Goal: Task Accomplishment & Management: Use online tool/utility

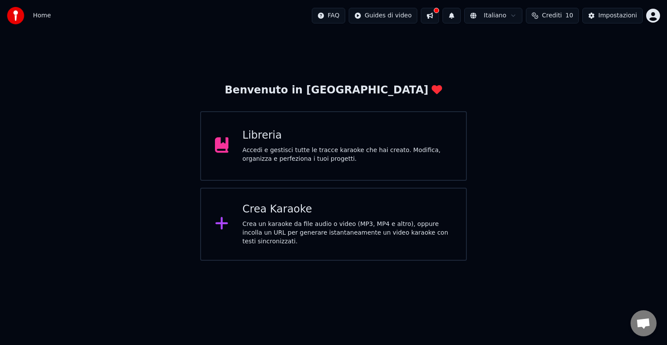
click at [358, 153] on div "Accedi e gestisci tutte le tracce karaoke che hai creato. Modifica, organizza e…" at bounding box center [347, 154] width 210 height 17
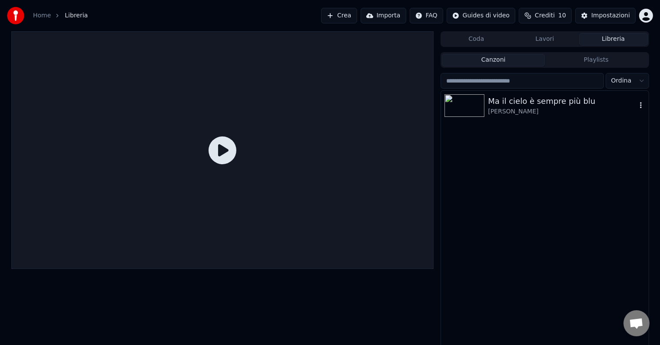
click at [524, 105] on div "Ma il cielo è sempre più blu" at bounding box center [562, 101] width 148 height 12
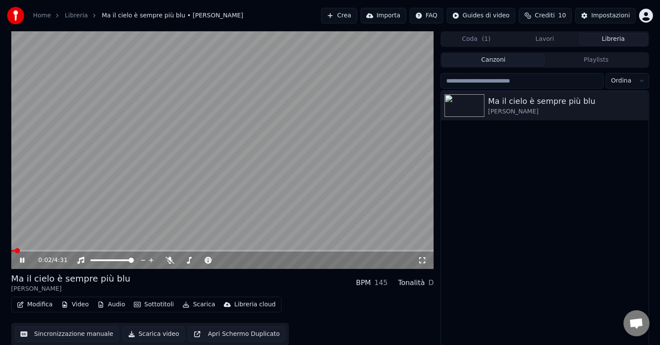
click at [69, 330] on button "Sincronizzazione manuale" at bounding box center [67, 334] width 104 height 16
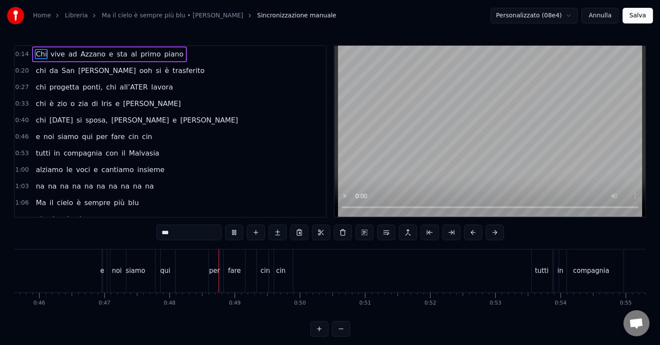
scroll to position [0, 3095]
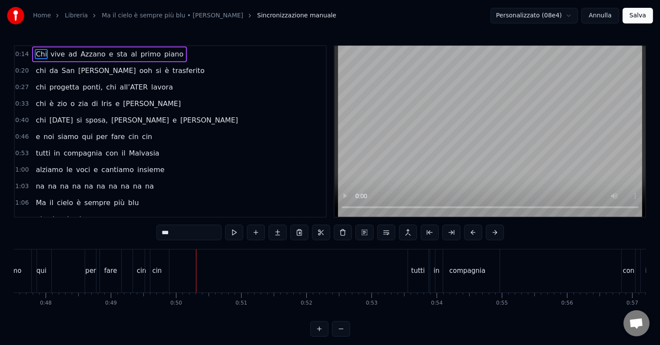
click at [97, 132] on span "per" at bounding box center [101, 137] width 13 height 10
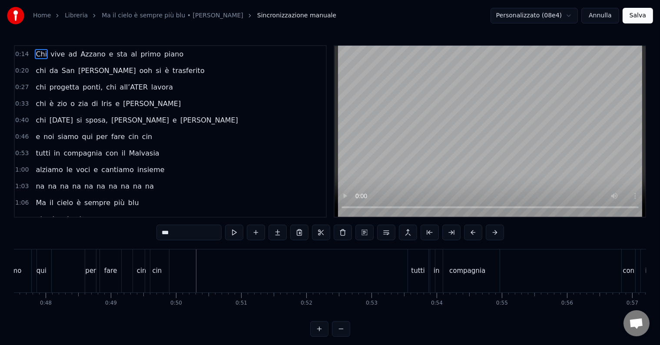
scroll to position [0, 2923]
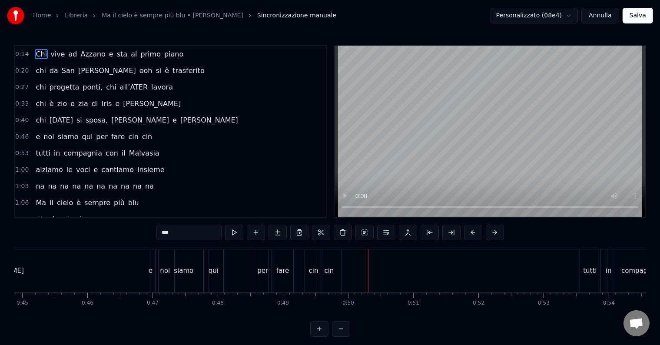
click at [221, 274] on div "qui" at bounding box center [214, 270] width 20 height 43
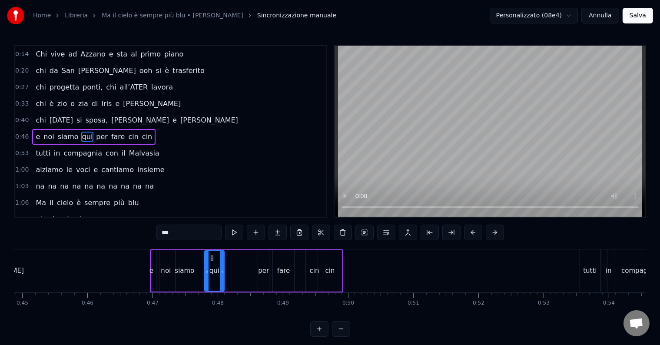
scroll to position [2, 0]
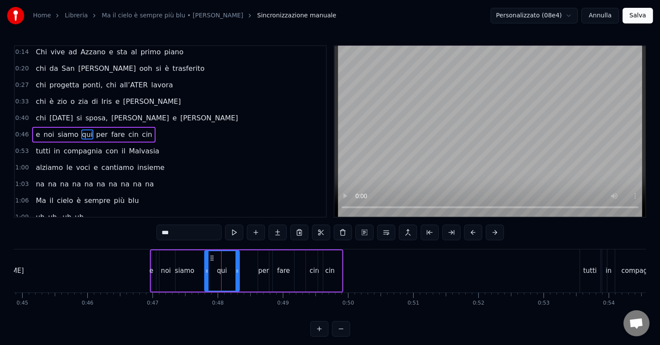
drag, startPoint x: 222, startPoint y: 271, endPoint x: 238, endPoint y: 271, distance: 15.2
click at [238, 271] on icon at bounding box center [236, 271] width 3 height 7
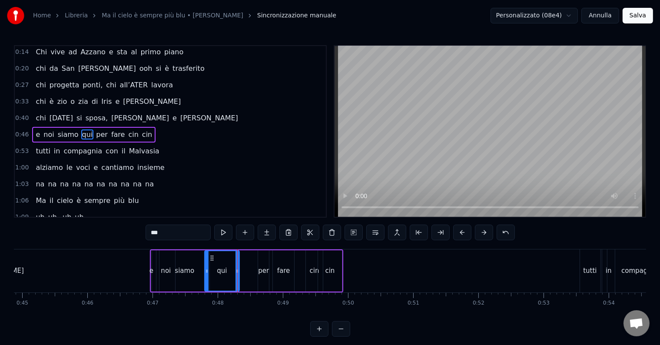
click at [259, 269] on div "per" at bounding box center [263, 271] width 11 height 10
type input "***"
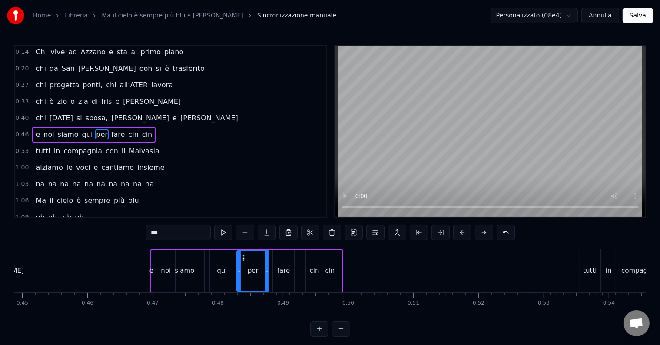
drag, startPoint x: 259, startPoint y: 271, endPoint x: 238, endPoint y: 271, distance: 21.3
click at [238, 271] on icon at bounding box center [238, 271] width 3 height 7
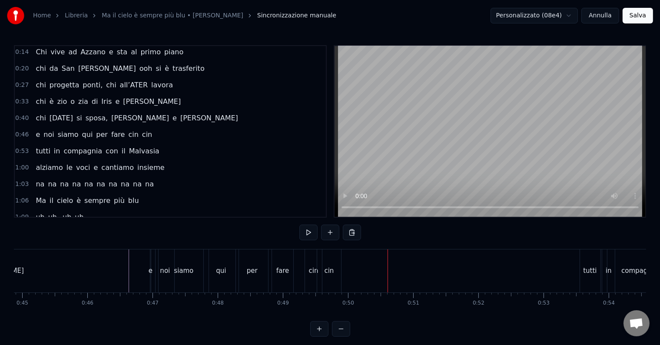
scroll to position [0, 0]
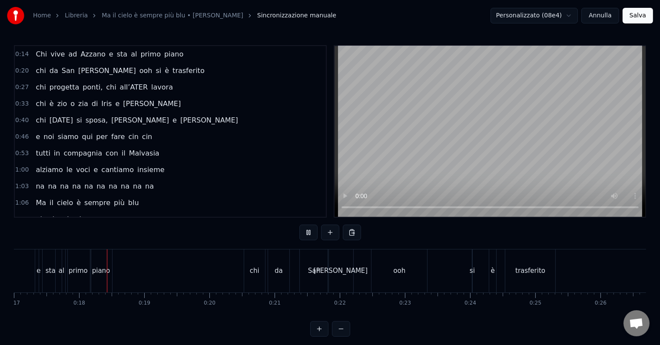
scroll to position [0, 1113]
click at [464, 273] on div "si" at bounding box center [465, 271] width 5 height 10
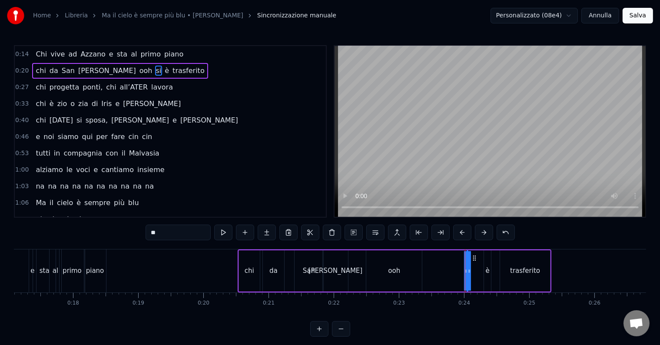
drag, startPoint x: 465, startPoint y: 271, endPoint x: 425, endPoint y: 264, distance: 40.2
click at [425, 264] on div "chi da San [PERSON_NAME] ooh si è trasferito" at bounding box center [395, 270] width 314 height 43
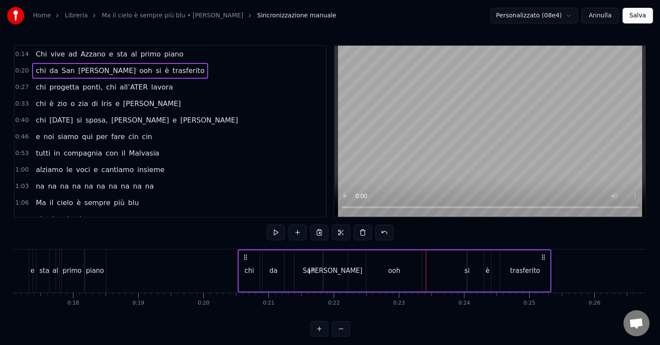
click at [466, 272] on div "si" at bounding box center [466, 271] width 5 height 10
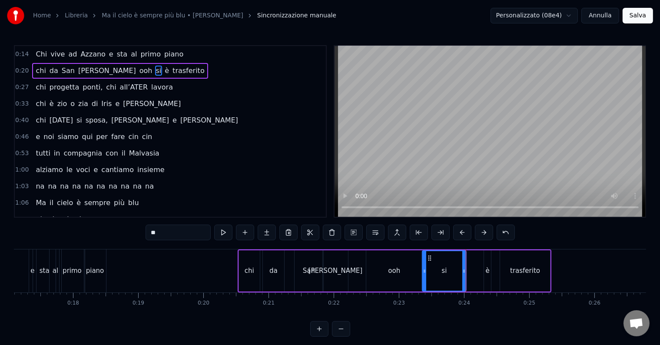
drag, startPoint x: 469, startPoint y: 270, endPoint x: 424, endPoint y: 273, distance: 44.8
click at [424, 273] on icon at bounding box center [424, 271] width 3 height 7
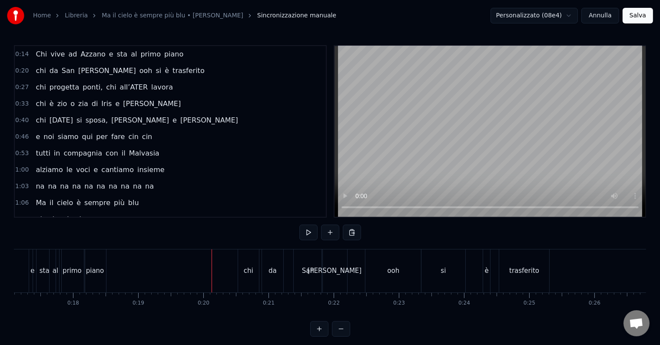
click at [405, 271] on div "ooh" at bounding box center [393, 270] width 56 height 43
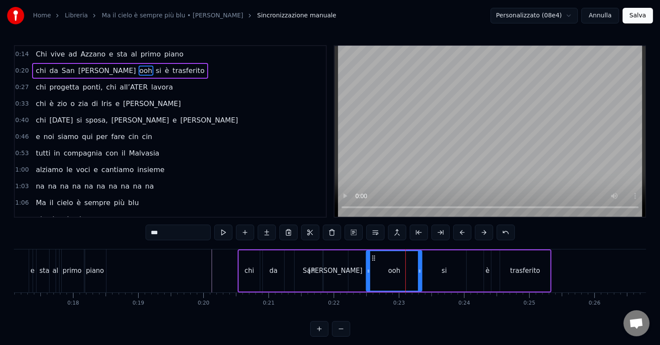
click at [429, 267] on div "si" at bounding box center [444, 270] width 44 height 41
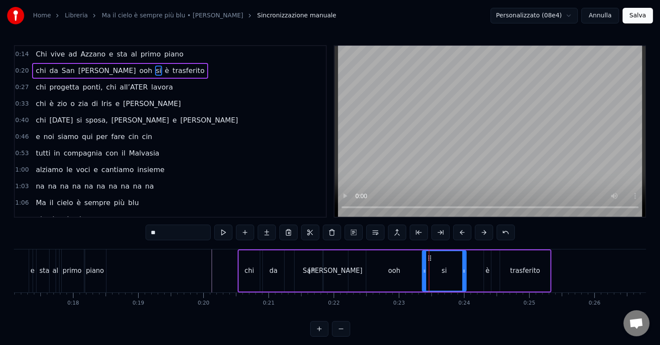
click at [403, 275] on div "ooh" at bounding box center [394, 270] width 56 height 41
type input "***"
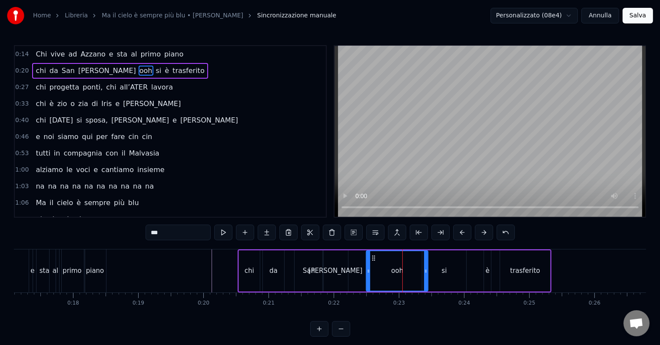
drag, startPoint x: 419, startPoint y: 269, endPoint x: 425, endPoint y: 270, distance: 6.1
click at [425, 270] on icon at bounding box center [425, 271] width 3 height 7
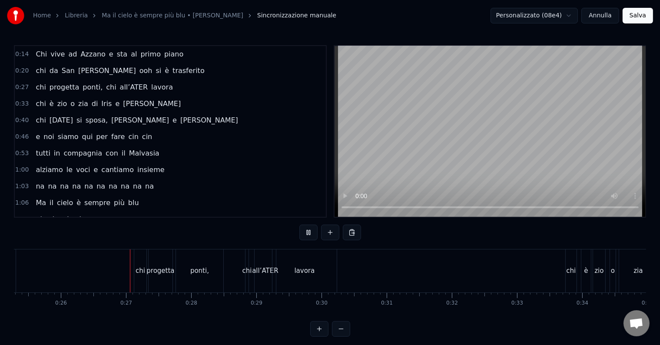
scroll to position [0, 1675]
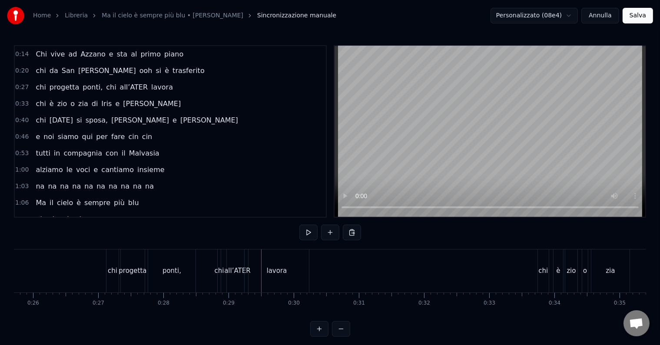
click at [214, 268] on div "chi progetta ponti, chi all’ATER lavora" at bounding box center [208, 270] width 205 height 43
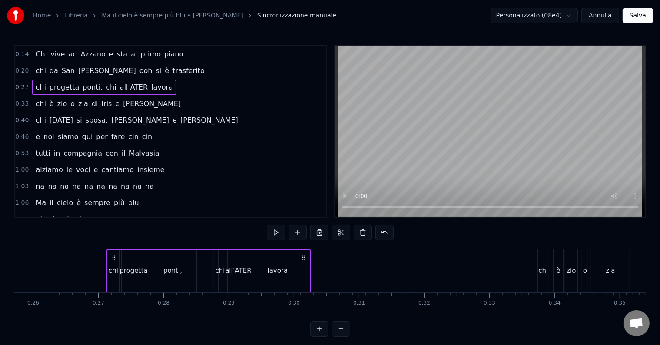
click at [221, 269] on div "chi" at bounding box center [220, 271] width 10 height 10
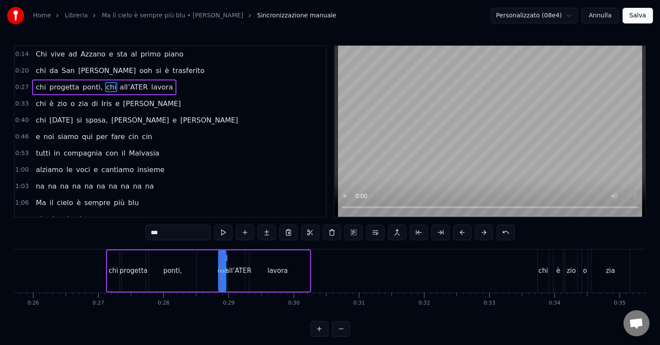
drag, startPoint x: 221, startPoint y: 270, endPoint x: 225, endPoint y: 270, distance: 4.8
click at [225, 270] on icon at bounding box center [223, 271] width 3 height 7
drag, startPoint x: 219, startPoint y: 271, endPoint x: 191, endPoint y: 271, distance: 28.2
click at [191, 271] on icon at bounding box center [192, 271] width 3 height 7
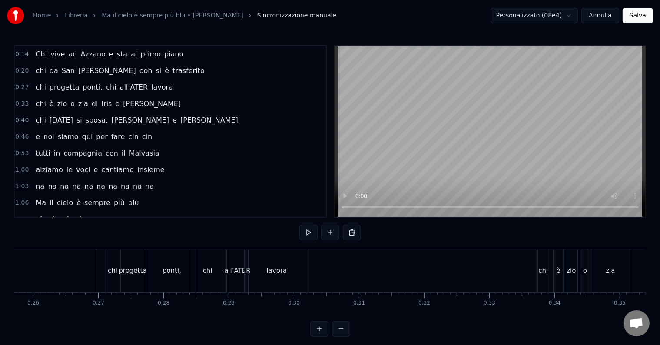
click at [180, 274] on div "ponti," at bounding box center [171, 271] width 19 height 10
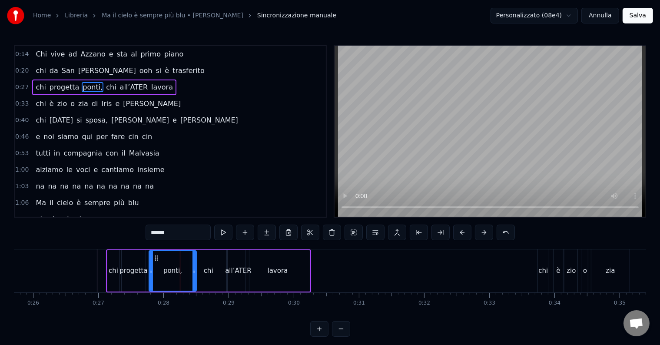
click at [196, 273] on div "ponti," at bounding box center [173, 270] width 48 height 41
drag, startPoint x: 193, startPoint y: 272, endPoint x: 198, endPoint y: 272, distance: 4.8
click at [198, 272] on icon at bounding box center [198, 271] width 3 height 7
click at [392, 234] on button at bounding box center [397, 233] width 18 height 16
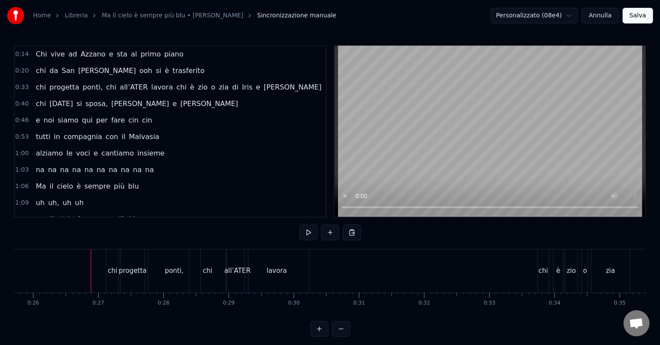
click at [433, 238] on div "0:14 Chi vive ad [GEOGRAPHIC_DATA] e sta al primo piano 0:20 chi da San [PERSON…" at bounding box center [330, 190] width 632 height 291
click at [610, 23] on button "Annulla" at bounding box center [600, 16] width 38 height 16
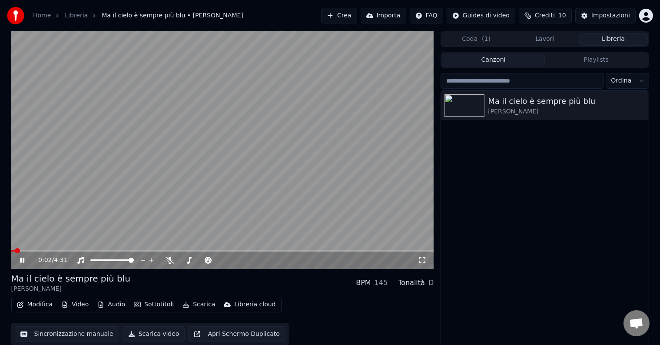
click at [71, 336] on button "Sincronizzazione manuale" at bounding box center [67, 334] width 104 height 16
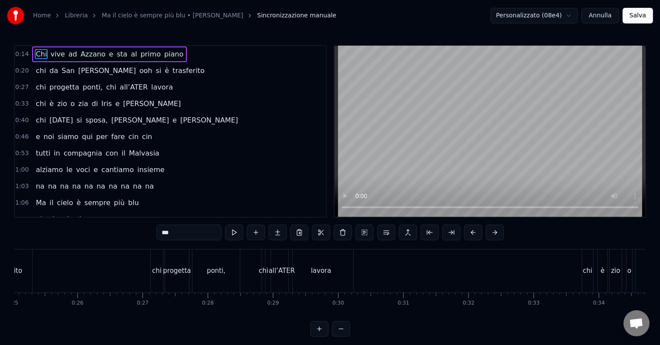
scroll to position [0, 1670]
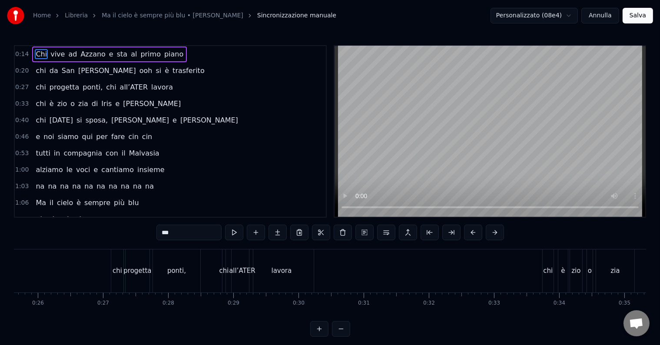
click at [203, 271] on div "chi progetta ponti, chi all’ATER lavora" at bounding box center [213, 270] width 205 height 43
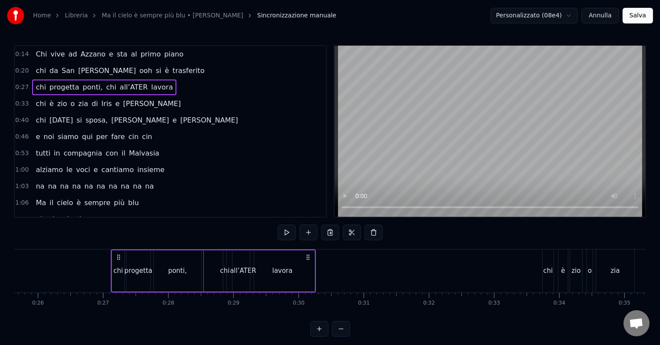
click at [224, 269] on div "chi" at bounding box center [225, 271] width 10 height 10
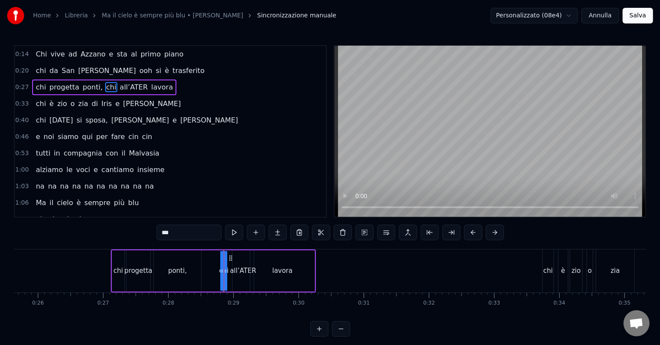
drag, startPoint x: 222, startPoint y: 269, endPoint x: 201, endPoint y: 269, distance: 21.3
click at [201, 269] on div "chi progetta ponti, chi all’ATER lavora" at bounding box center [213, 270] width 205 height 43
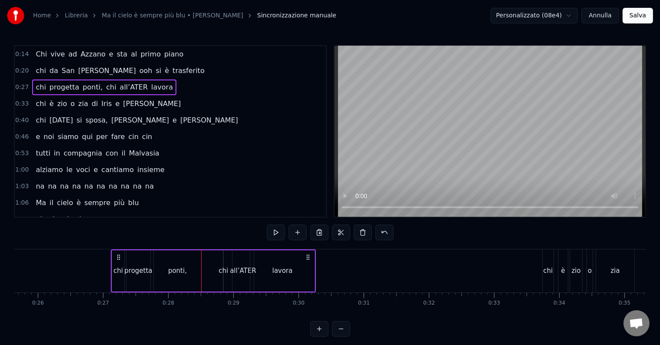
click at [224, 272] on div "chi" at bounding box center [223, 271] width 10 height 10
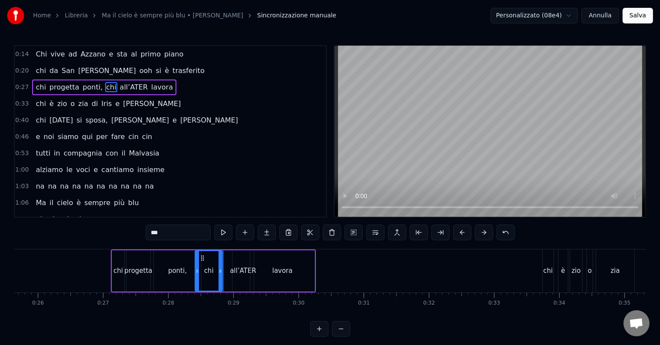
drag, startPoint x: 225, startPoint y: 272, endPoint x: 197, endPoint y: 272, distance: 28.2
click at [197, 272] on icon at bounding box center [196, 271] width 3 height 7
drag, startPoint x: 220, startPoint y: 267, endPoint x: 227, endPoint y: 267, distance: 7.0
click at [227, 267] on div at bounding box center [226, 271] width 3 height 40
drag, startPoint x: 198, startPoint y: 272, endPoint x: 205, endPoint y: 271, distance: 7.0
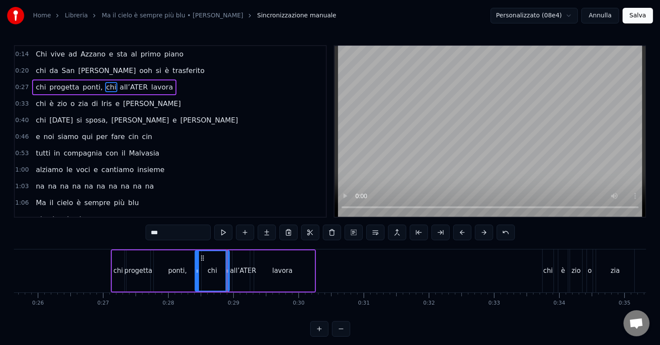
click at [205, 271] on div "chi" at bounding box center [211, 271] width 33 height 40
click at [195, 268] on div "chi" at bounding box center [212, 270] width 35 height 41
drag, startPoint x: 195, startPoint y: 269, endPoint x: 206, endPoint y: 270, distance: 10.9
click at [206, 270] on icon at bounding box center [206, 271] width 3 height 7
click at [178, 272] on div "ponti," at bounding box center [177, 271] width 19 height 10
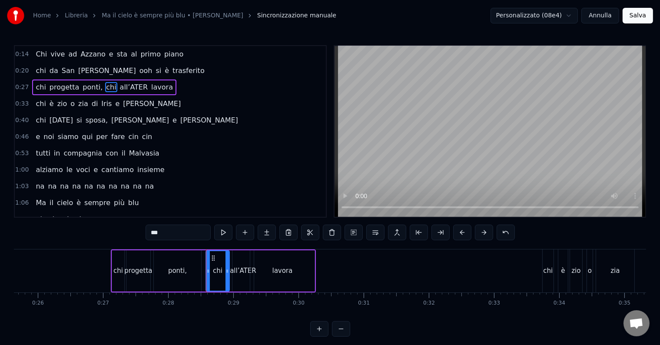
type input "******"
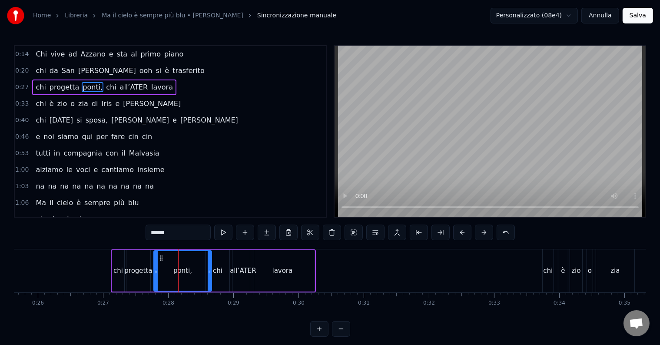
drag, startPoint x: 198, startPoint y: 269, endPoint x: 208, endPoint y: 271, distance: 10.1
click at [208, 271] on icon at bounding box center [209, 271] width 3 height 7
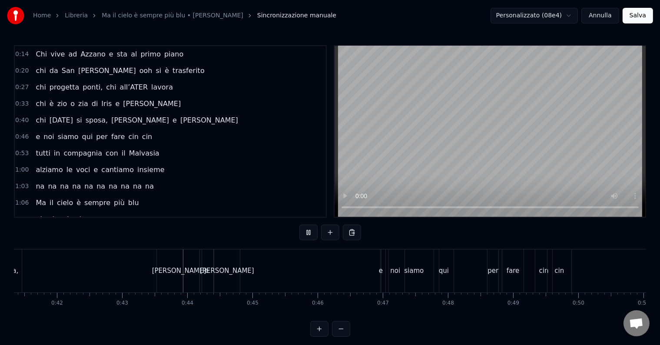
scroll to position [0, 2781]
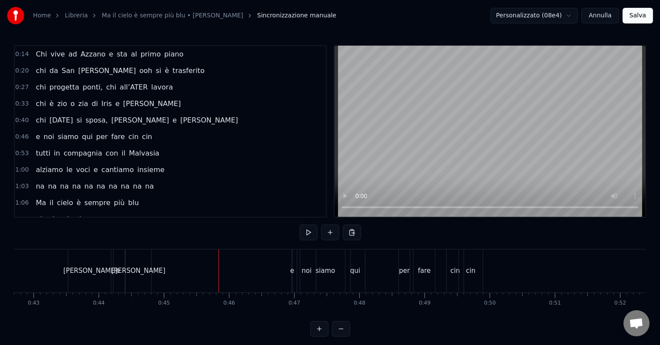
click at [404, 269] on div "per" at bounding box center [404, 271] width 11 height 10
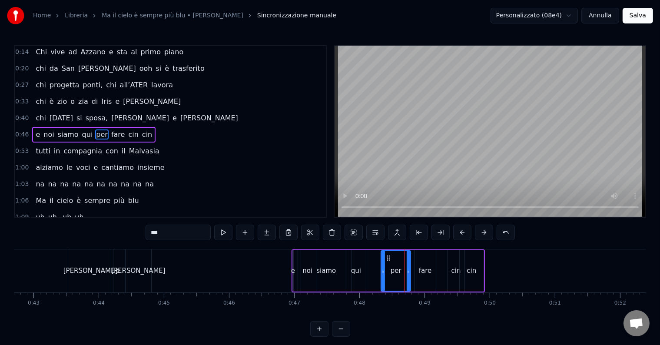
drag, startPoint x: 401, startPoint y: 269, endPoint x: 383, endPoint y: 269, distance: 17.8
click at [383, 269] on icon at bounding box center [382, 271] width 3 height 7
click at [351, 268] on div "qui" at bounding box center [356, 271] width 10 height 10
type input "***"
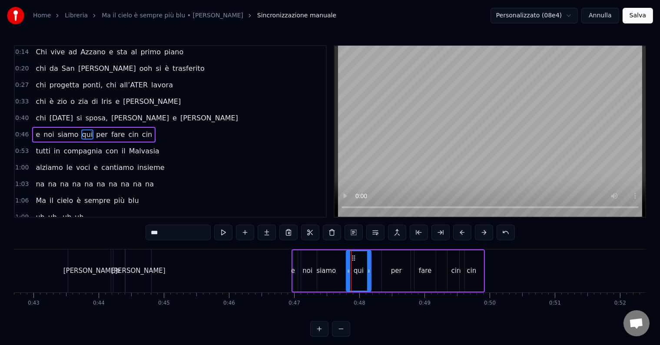
drag, startPoint x: 361, startPoint y: 271, endPoint x: 367, endPoint y: 271, distance: 5.2
click at [367, 271] on icon at bounding box center [368, 271] width 3 height 7
click at [62, 271] on div "chi [DATE] si sposa, [PERSON_NAME] e [PERSON_NAME]" at bounding box center [6, 270] width 294 height 43
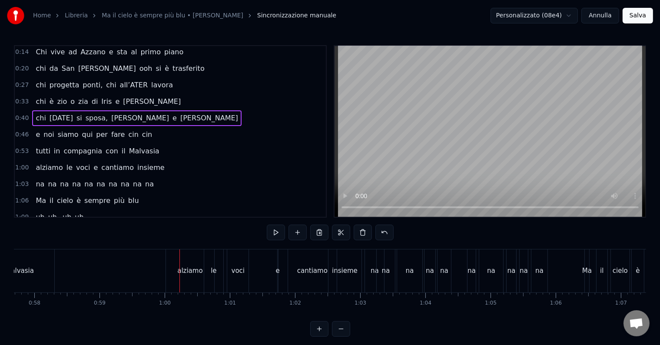
scroll to position [0, 3768]
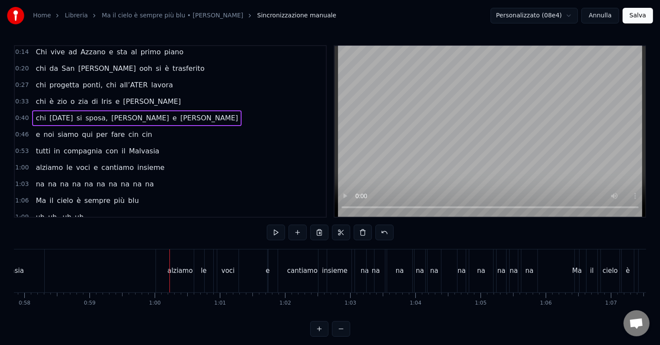
click at [266, 274] on div "e" at bounding box center [268, 271] width 4 height 10
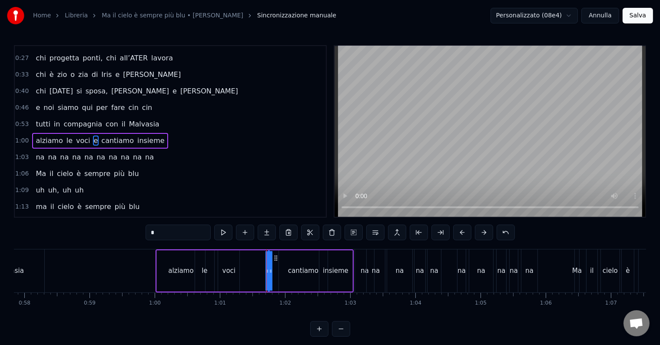
scroll to position [34, 0]
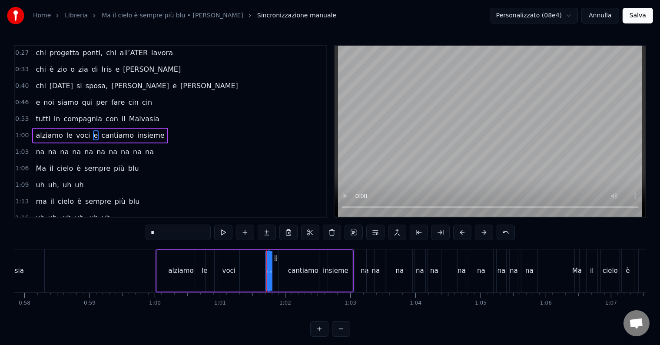
click at [265, 271] on icon at bounding box center [266, 271] width 3 height 7
click at [269, 271] on icon at bounding box center [267, 271] width 3 height 7
drag, startPoint x: 269, startPoint y: 271, endPoint x: 244, endPoint y: 270, distance: 24.8
click at [244, 270] on div "alziamo le voci e cantiamo insieme" at bounding box center [254, 270] width 198 height 43
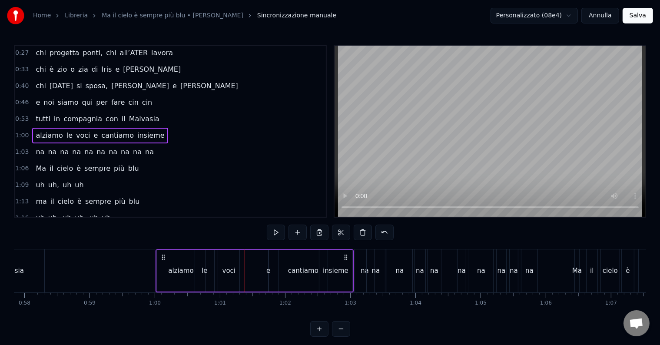
click at [266, 271] on div "e" at bounding box center [268, 271] width 4 height 10
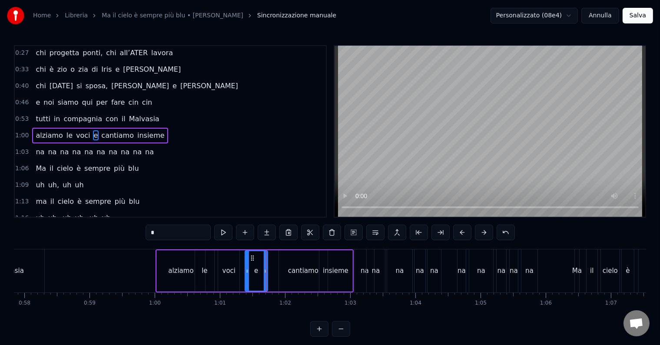
drag, startPoint x: 269, startPoint y: 271, endPoint x: 246, endPoint y: 271, distance: 23.5
click at [246, 271] on icon at bounding box center [246, 271] width 3 height 7
drag, startPoint x: 250, startPoint y: 257, endPoint x: 256, endPoint y: 257, distance: 6.1
click at [256, 257] on icon at bounding box center [258, 257] width 7 height 7
click at [254, 257] on icon at bounding box center [256, 257] width 7 height 7
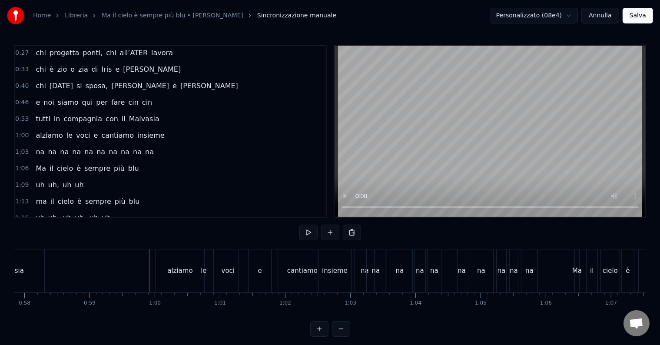
click at [301, 276] on div "cantiamo" at bounding box center [302, 270] width 49 height 43
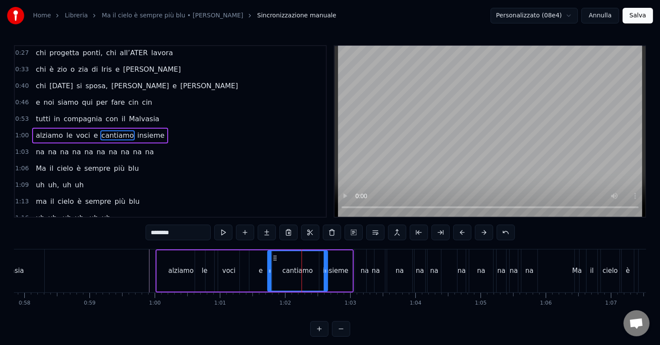
drag, startPoint x: 279, startPoint y: 266, endPoint x: 268, endPoint y: 267, distance: 11.7
click at [268, 267] on div at bounding box center [269, 271] width 3 height 40
click at [243, 266] on div "alziamo le voci e cantiamo insieme" at bounding box center [254, 270] width 198 height 43
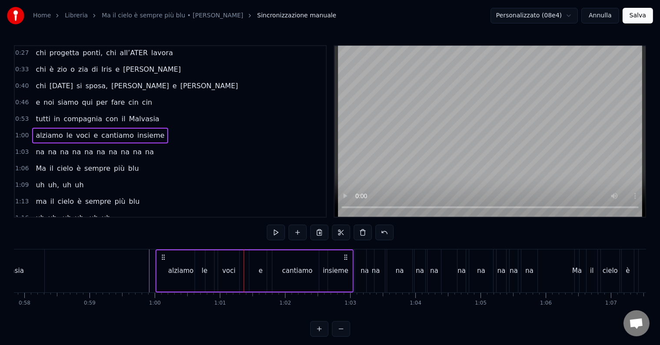
click at [345, 257] on icon at bounding box center [345, 257] width 7 height 7
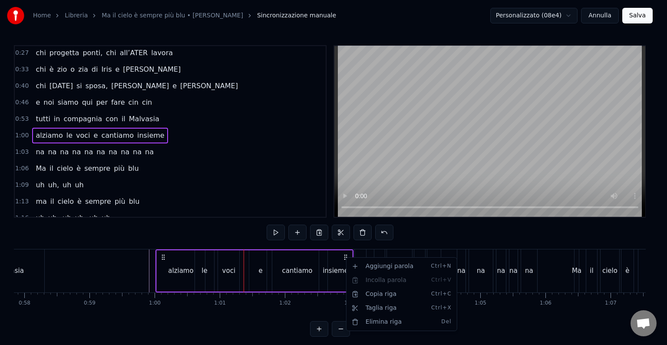
click at [252, 269] on html "Home Libreria Ma il cielo è sempre più blu • [PERSON_NAME] manuale Personalizza…" at bounding box center [333, 175] width 667 height 350
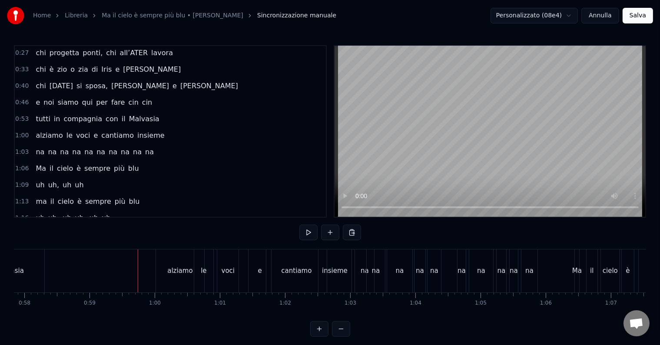
click at [312, 231] on button at bounding box center [308, 233] width 18 height 16
click at [238, 269] on div "voci" at bounding box center [227, 270] width 21 height 43
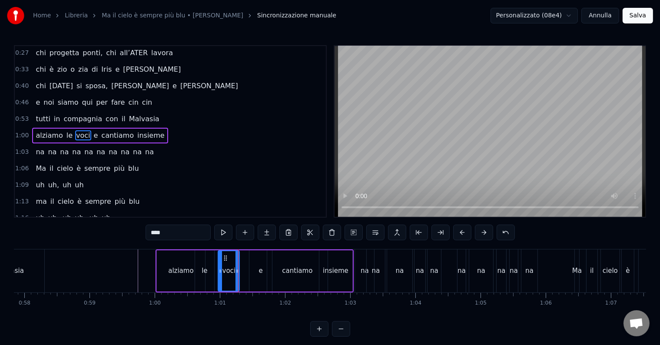
click at [257, 271] on div "e" at bounding box center [260, 270] width 23 height 41
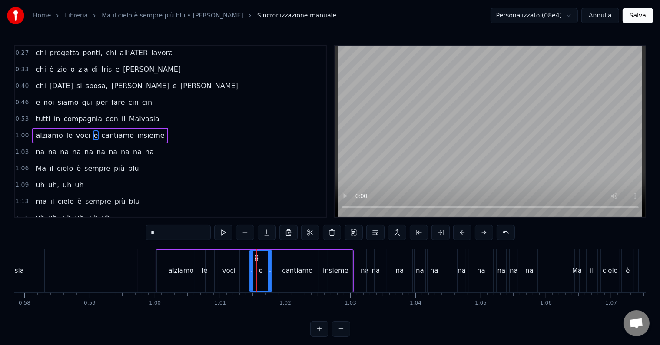
click at [226, 268] on div "voci" at bounding box center [228, 271] width 13 height 10
type input "****"
drag, startPoint x: 238, startPoint y: 269, endPoint x: 248, endPoint y: 271, distance: 9.8
click at [248, 271] on icon at bounding box center [246, 271] width 3 height 7
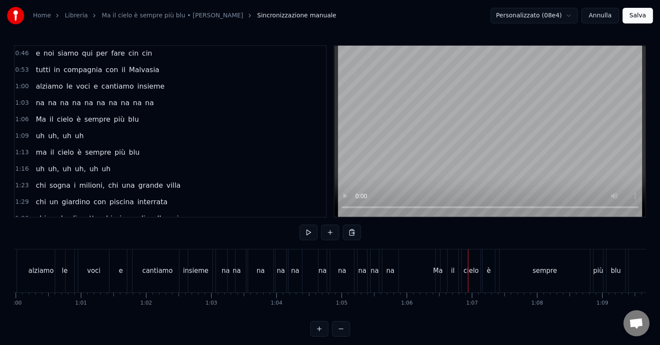
scroll to position [0, 3808]
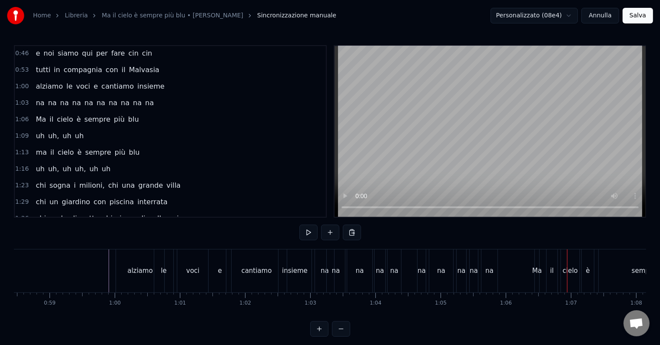
click at [117, 81] on span "cantiamo" at bounding box center [117, 86] width 34 height 10
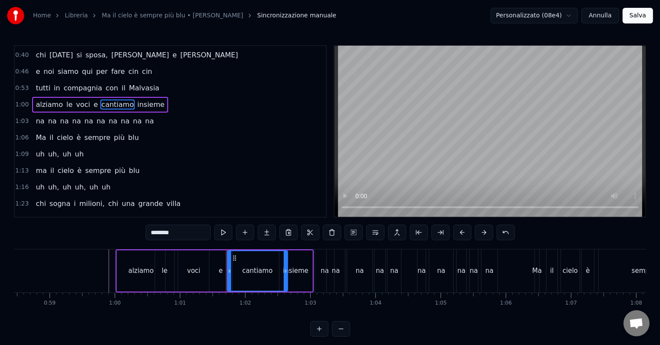
scroll to position [34, 0]
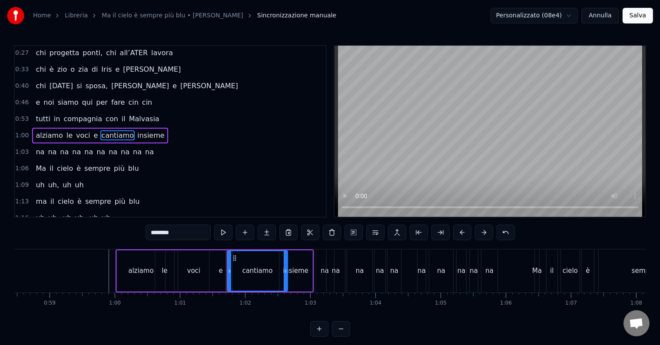
click at [80, 132] on span "voci" at bounding box center [83, 135] width 16 height 10
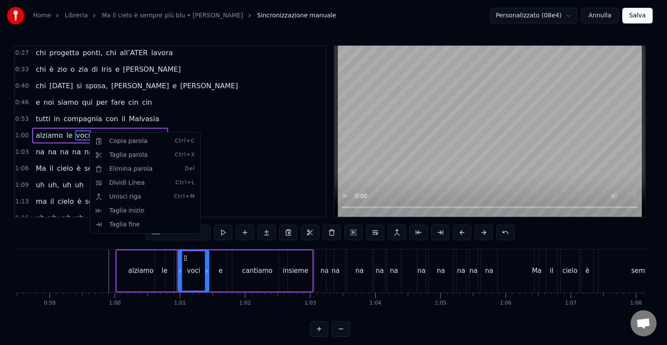
click at [320, 74] on html "Home Libreria Ma il cielo è sempre più blu • [PERSON_NAME] manuale Personalizza…" at bounding box center [333, 175] width 667 height 350
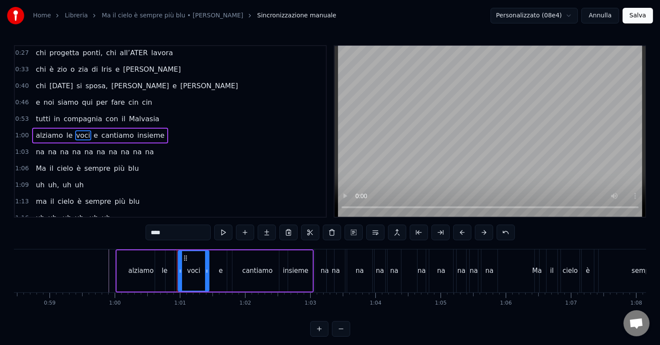
click at [206, 276] on div at bounding box center [206, 271] width 3 height 40
click at [212, 274] on div "e" at bounding box center [220, 270] width 23 height 41
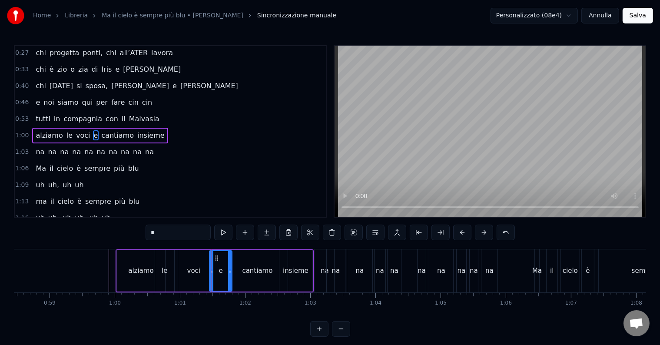
click at [243, 275] on div "cantiamo" at bounding box center [257, 270] width 60 height 41
type input "********"
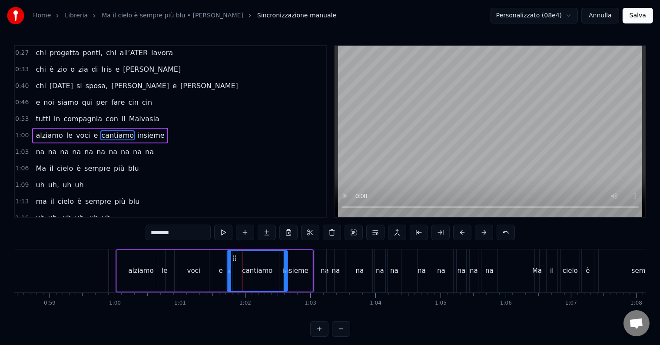
click at [235, 258] on icon at bounding box center [234, 257] width 7 height 7
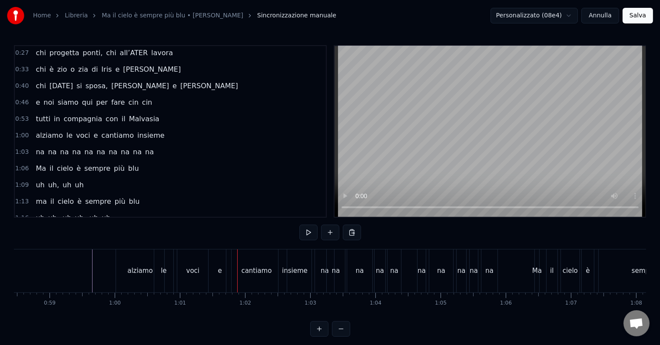
click at [135, 264] on div "alziamo" at bounding box center [140, 270] width 48 height 43
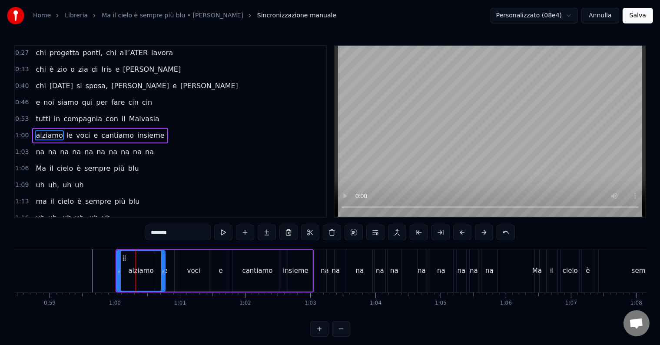
click at [186, 268] on div "voci" at bounding box center [193, 270] width 31 height 41
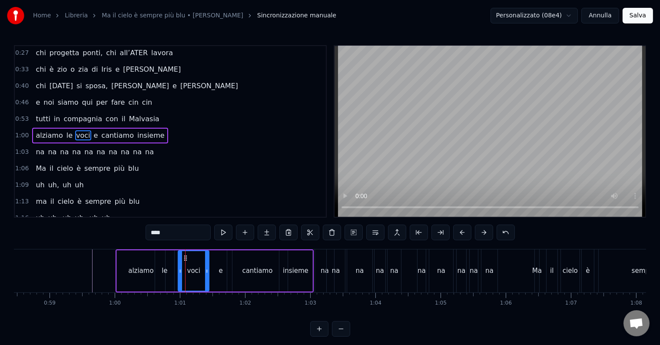
click at [167, 266] on div "le" at bounding box center [164, 270] width 19 height 41
type input "**"
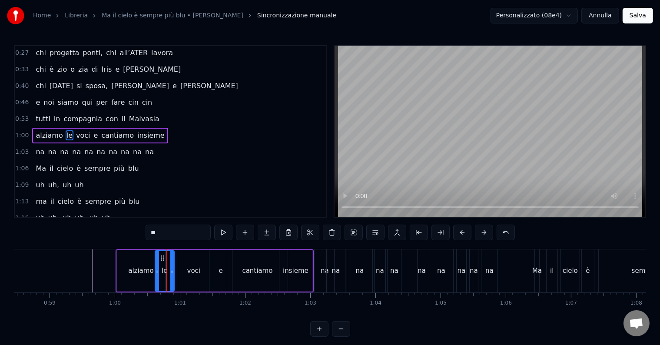
drag, startPoint x: 117, startPoint y: 250, endPoint x: 168, endPoint y: 283, distance: 60.6
click at [168, 283] on div "alziamo le voci e cantiamo insieme" at bounding box center [215, 270] width 198 height 43
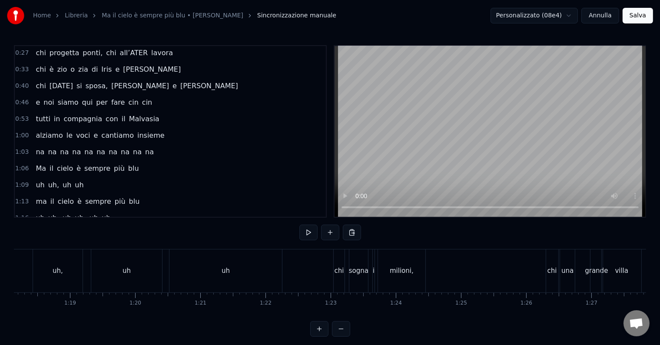
scroll to position [0, 5100]
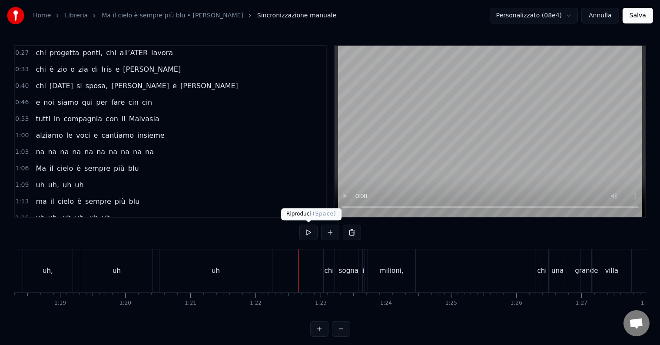
click at [313, 233] on button at bounding box center [308, 233] width 18 height 16
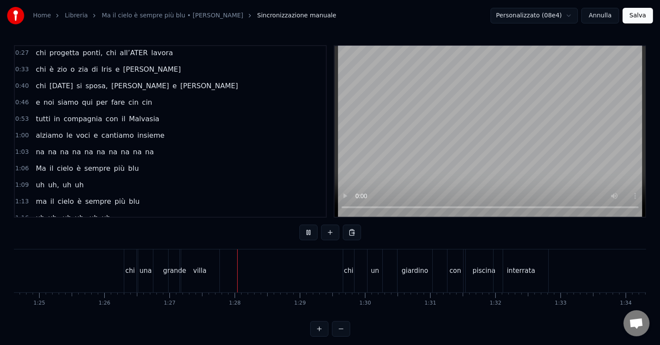
scroll to position [0, 5654]
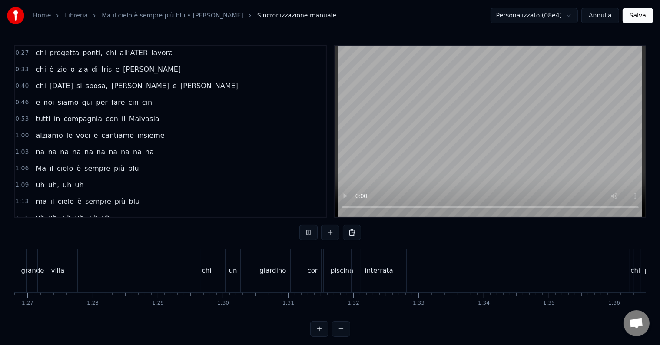
click at [313, 233] on button at bounding box center [308, 233] width 18 height 16
click at [314, 274] on div "con" at bounding box center [313, 271] width 12 height 10
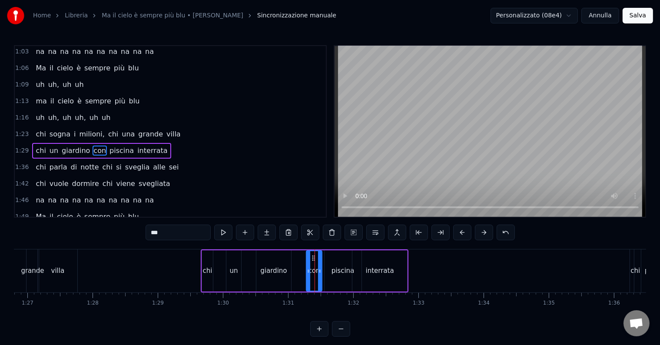
scroll to position [146, 0]
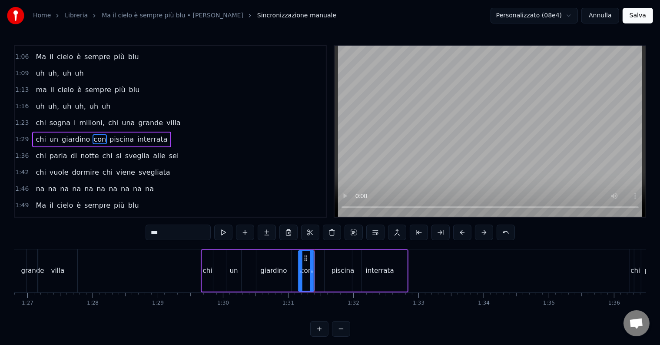
drag, startPoint x: 313, startPoint y: 256, endPoint x: 305, endPoint y: 257, distance: 7.9
click at [305, 257] on icon at bounding box center [305, 257] width 7 height 7
click at [330, 269] on div "piscina" at bounding box center [342, 270] width 37 height 41
type input "*******"
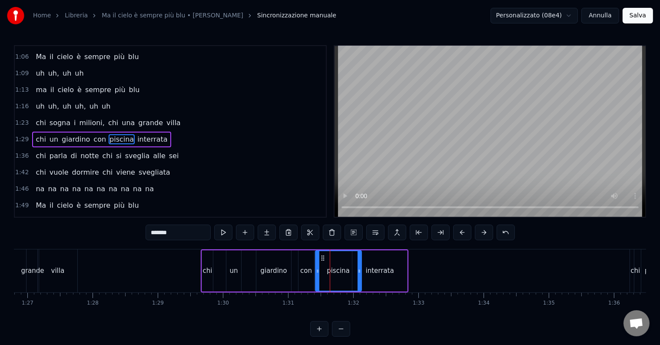
drag, startPoint x: 324, startPoint y: 268, endPoint x: 316, endPoint y: 269, distance: 8.7
click at [316, 269] on icon at bounding box center [317, 271] width 3 height 7
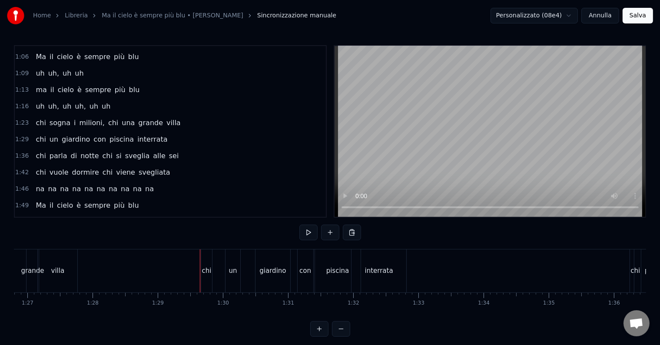
click at [204, 277] on div "chi" at bounding box center [206, 270] width 11 height 43
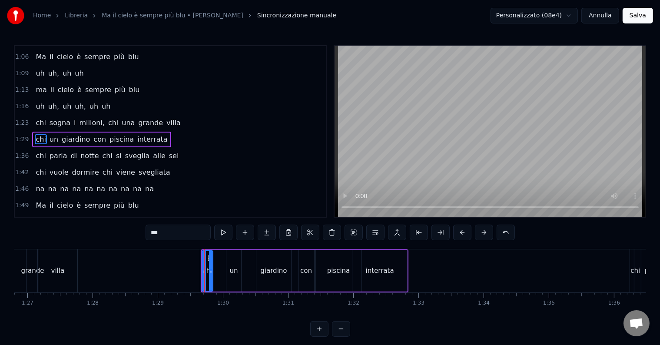
click at [179, 231] on input "***" at bounding box center [177, 233] width 65 height 16
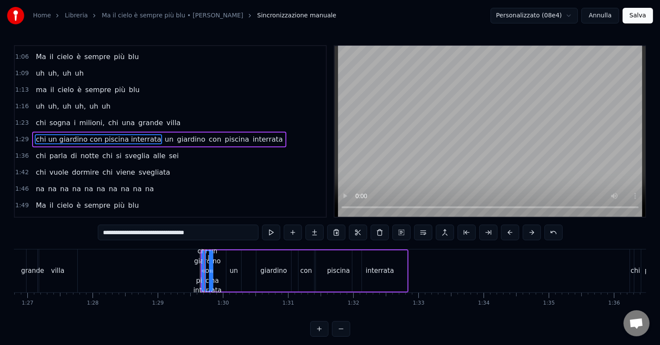
click at [274, 268] on div "giardino" at bounding box center [273, 271] width 26 height 10
type input "********"
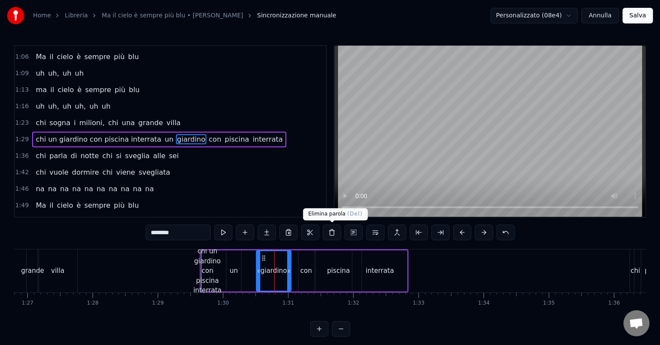
click at [337, 233] on button at bounding box center [332, 233] width 18 height 16
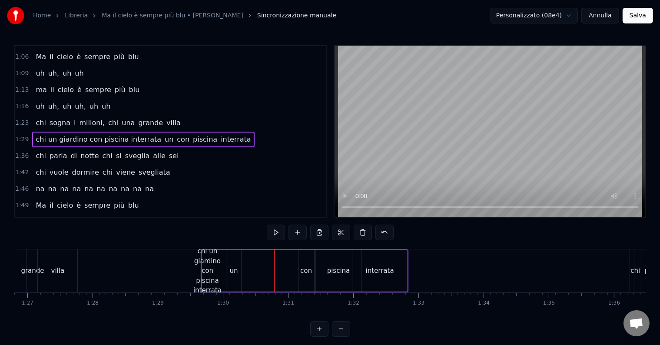
click at [303, 273] on div "con" at bounding box center [306, 271] width 12 height 10
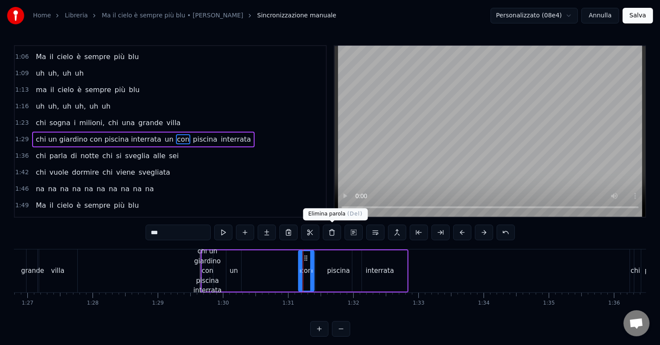
click at [330, 231] on button at bounding box center [332, 233] width 18 height 16
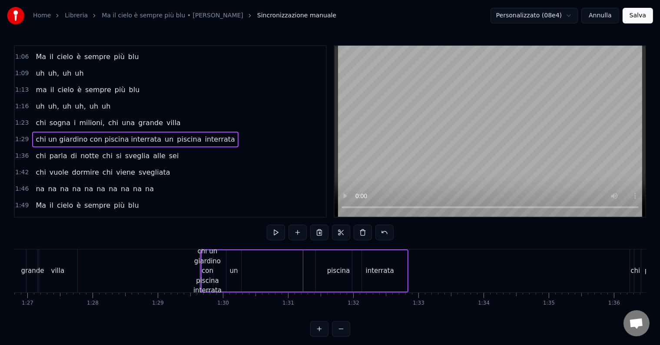
click at [327, 273] on div "piscina" at bounding box center [339, 270] width 46 height 41
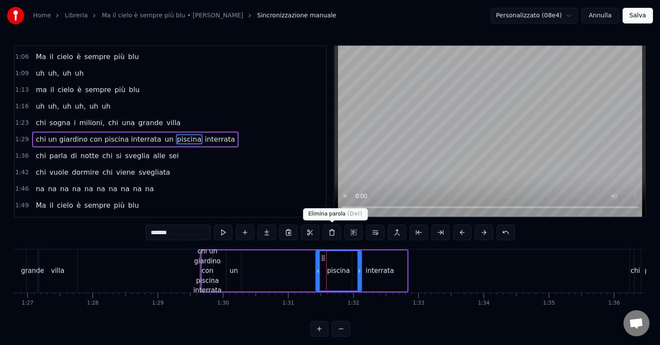
click at [333, 232] on button at bounding box center [332, 233] width 18 height 16
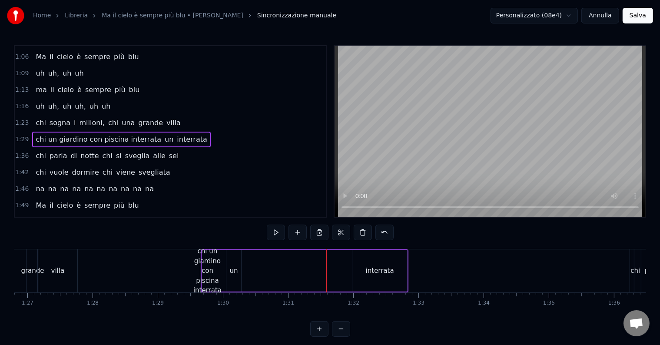
click at [379, 263] on div "interrata" at bounding box center [379, 270] width 55 height 41
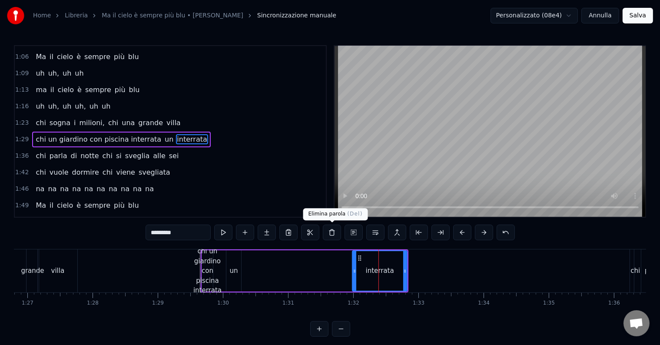
click at [328, 235] on button at bounding box center [332, 233] width 18 height 16
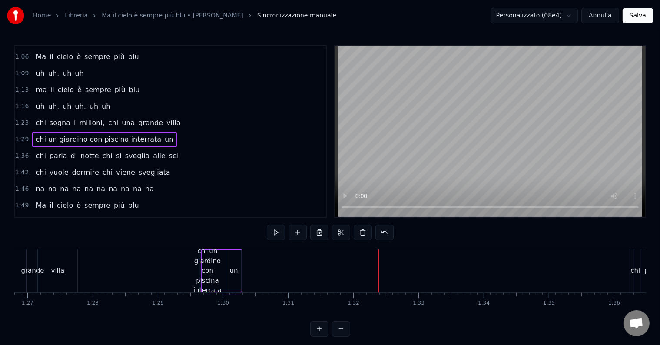
click at [234, 271] on div "un" at bounding box center [234, 271] width 8 height 10
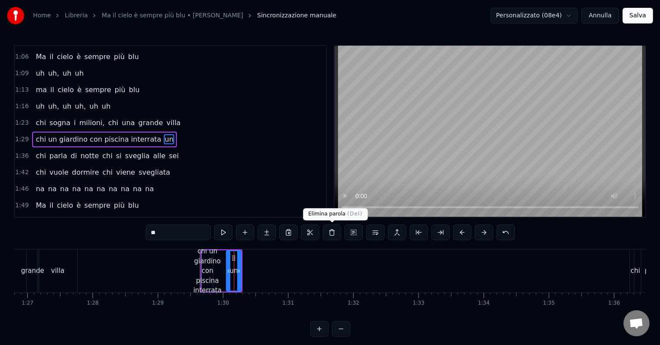
click at [331, 233] on button at bounding box center [332, 233] width 18 height 16
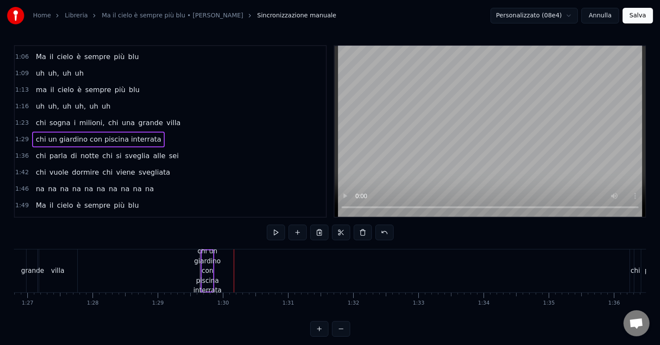
click at [211, 265] on div "chi un giardino con piscina interrata" at bounding box center [207, 270] width 28 height 49
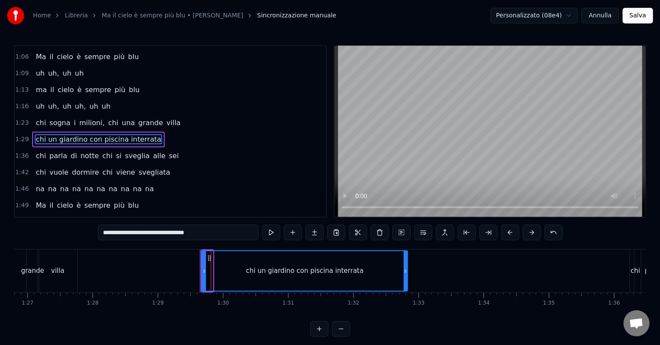
drag, startPoint x: 211, startPoint y: 268, endPoint x: 405, endPoint y: 276, distance: 194.3
click at [405, 276] on div at bounding box center [404, 271] width 3 height 40
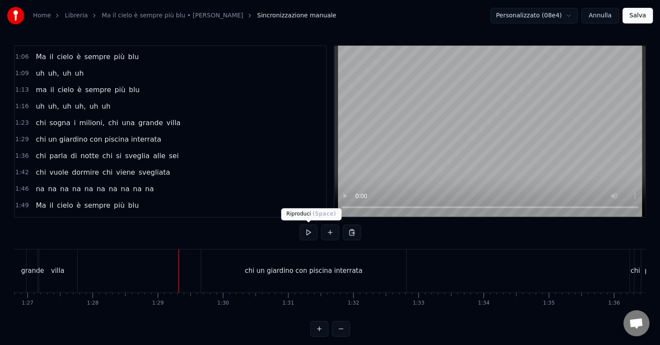
click at [307, 231] on button at bounding box center [308, 233] width 18 height 16
click at [305, 233] on button at bounding box center [308, 233] width 18 height 16
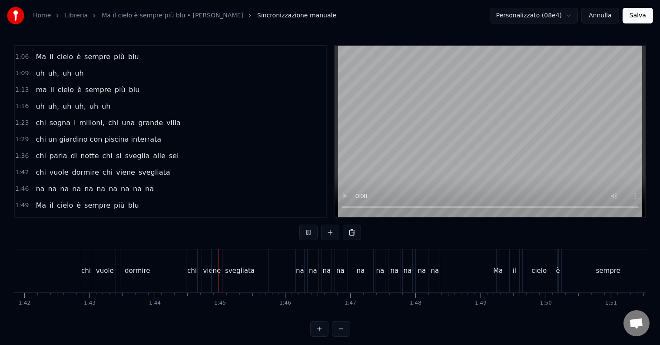
scroll to position [0, 6759]
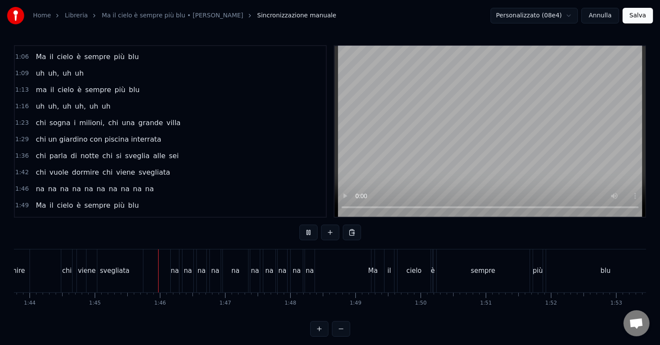
click at [305, 233] on button at bounding box center [308, 233] width 18 height 16
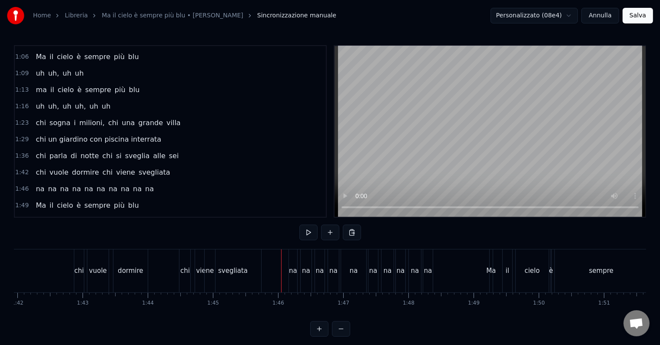
scroll to position [0, 6531]
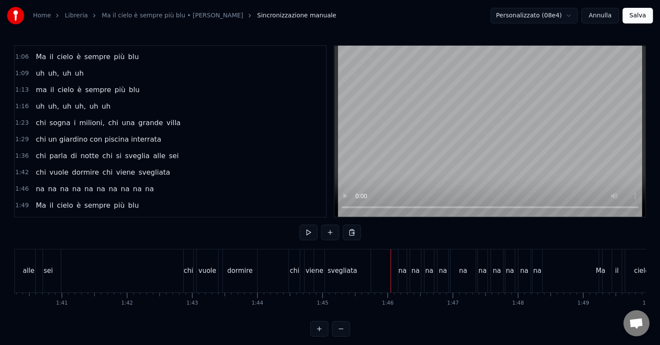
click at [193, 265] on div "chi" at bounding box center [188, 270] width 10 height 43
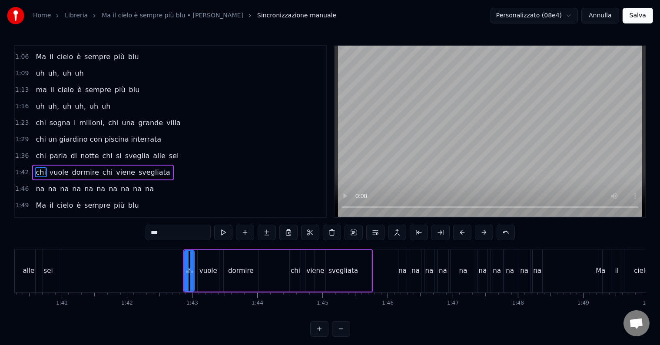
scroll to position [178, 0]
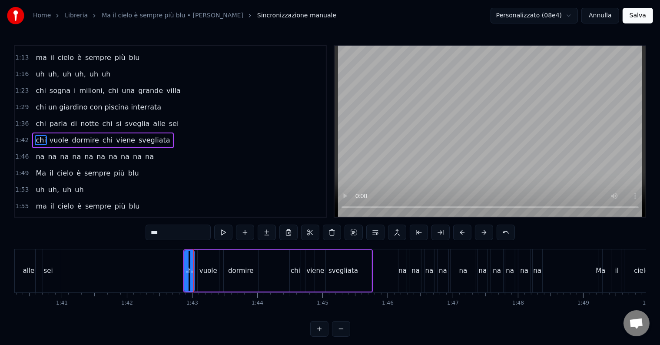
click at [177, 237] on input "***" at bounding box center [177, 233] width 65 height 16
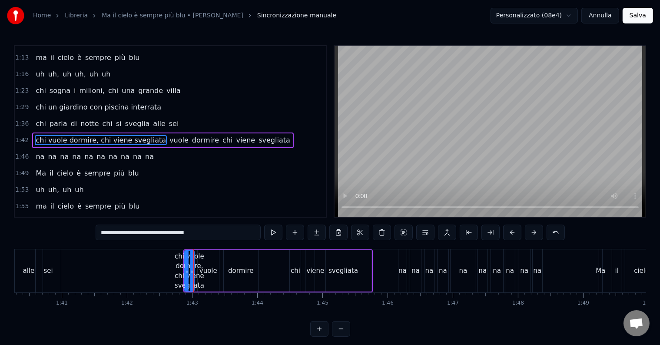
click at [215, 271] on div "vuole" at bounding box center [208, 271] width 18 height 10
type input "*****"
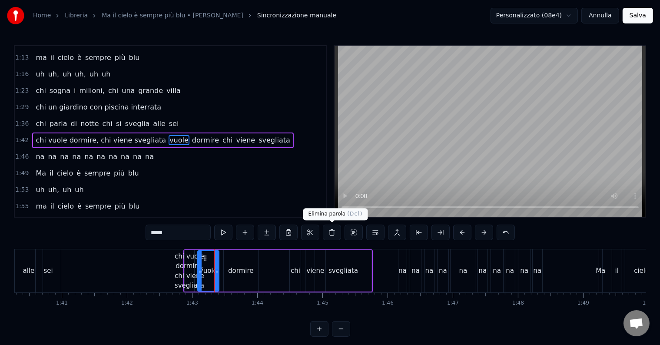
click at [335, 234] on button at bounding box center [332, 233] width 18 height 16
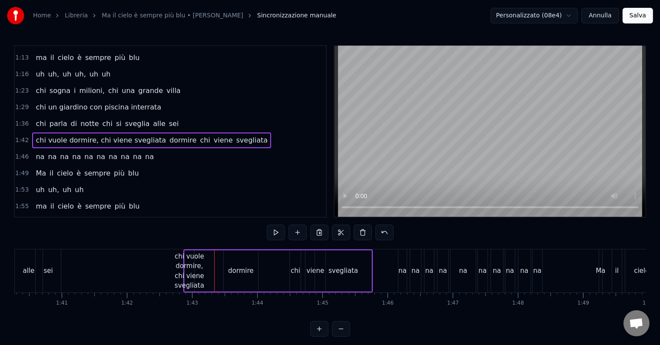
click at [188, 267] on div "chi vuole dormire, chi viene svegliata" at bounding box center [190, 270] width 30 height 39
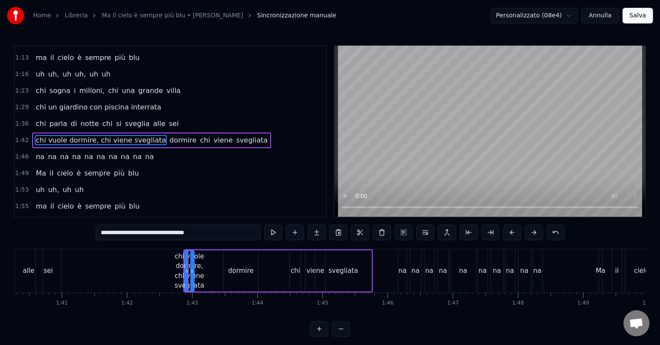
click at [150, 234] on input "**********" at bounding box center [178, 233] width 165 height 16
click at [153, 233] on input "**********" at bounding box center [178, 233] width 161 height 16
click at [160, 233] on input "**********" at bounding box center [177, 233] width 169 height 16
click at [251, 272] on div "dormire" at bounding box center [240, 271] width 25 height 10
type input "*******"
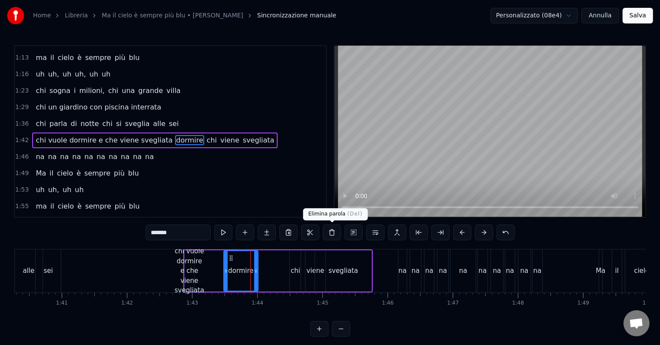
click at [328, 233] on button at bounding box center [332, 233] width 18 height 16
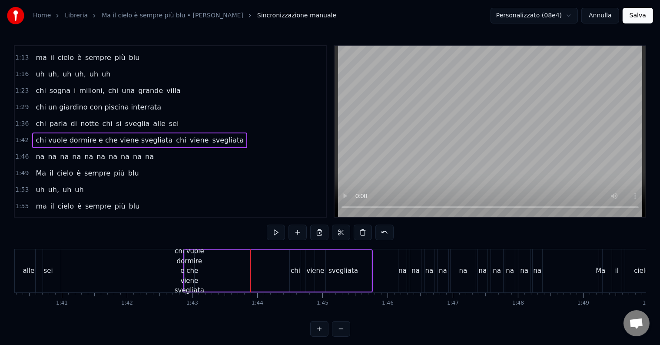
click at [295, 265] on div "chi" at bounding box center [295, 270] width 11 height 41
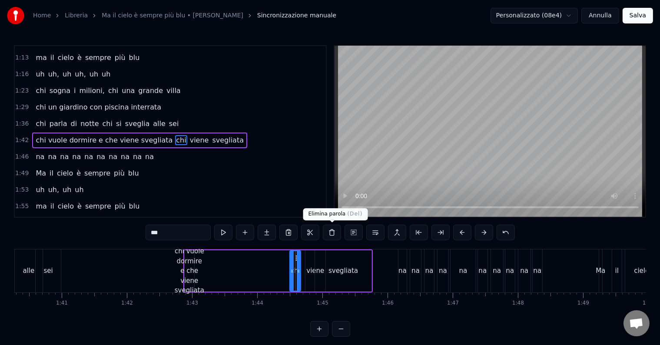
click at [332, 228] on button at bounding box center [332, 233] width 18 height 16
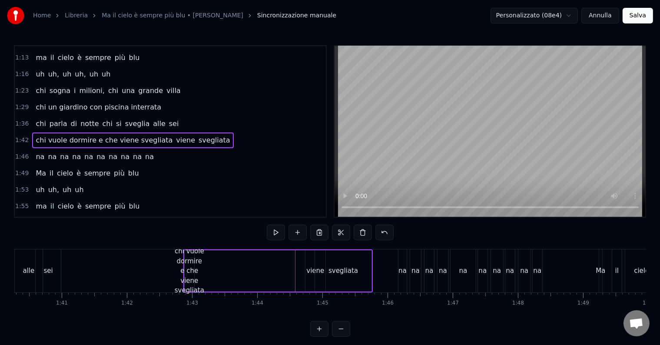
click at [314, 268] on div "svegliata" at bounding box center [342, 270] width 57 height 41
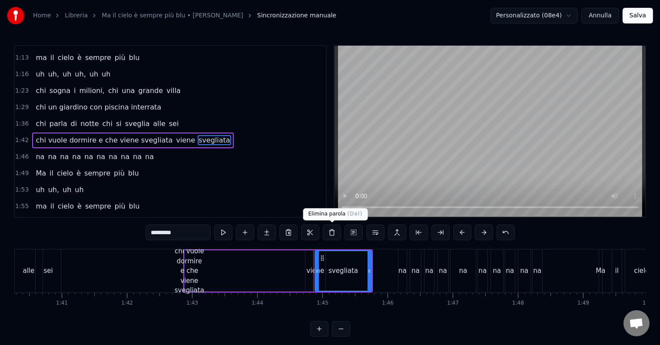
click at [328, 233] on button at bounding box center [332, 233] width 18 height 16
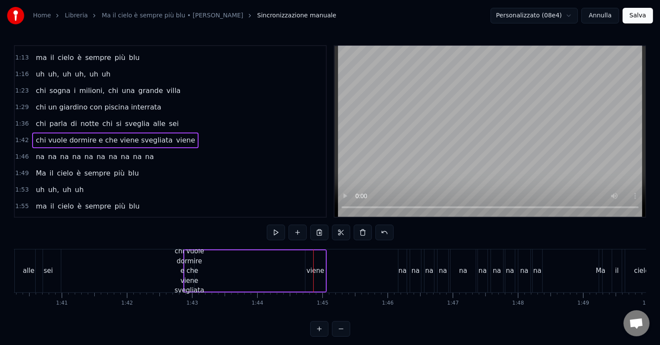
click at [318, 271] on div "viene" at bounding box center [315, 271] width 18 height 10
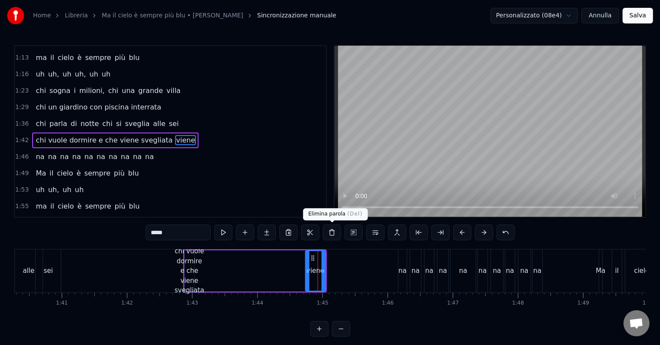
click at [331, 231] on button at bounding box center [332, 233] width 18 height 16
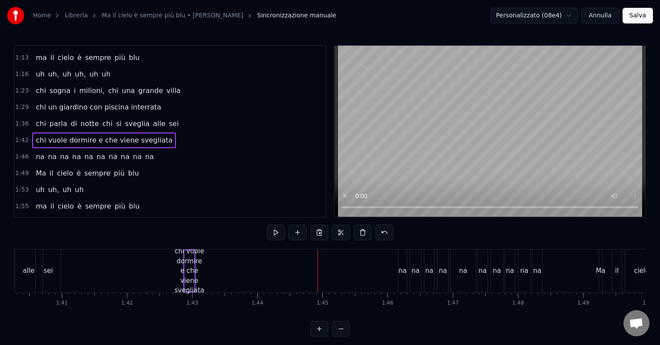
click at [186, 263] on div "chi vuole dormire e che viene svegliata" at bounding box center [190, 270] width 30 height 49
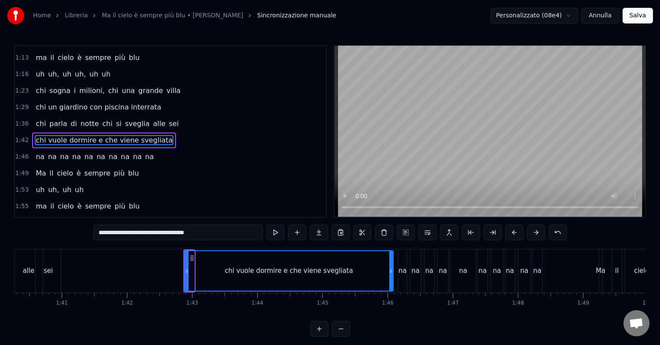
drag, startPoint x: 193, startPoint y: 269, endPoint x: 391, endPoint y: 279, distance: 198.3
click at [391, 279] on div at bounding box center [390, 271] width 3 height 40
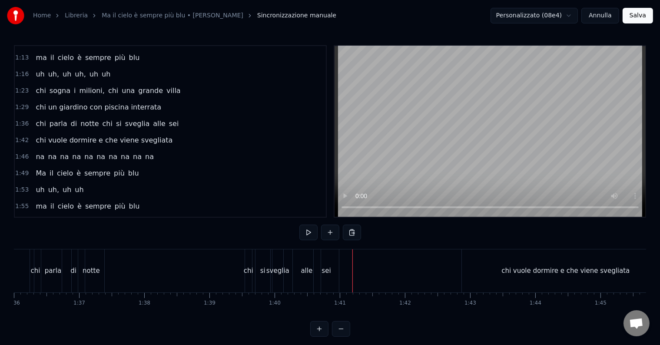
scroll to position [0, 6243]
click at [234, 272] on div "chi parla di notte chi si sveglia alle sei" at bounding box center [195, 270] width 311 height 43
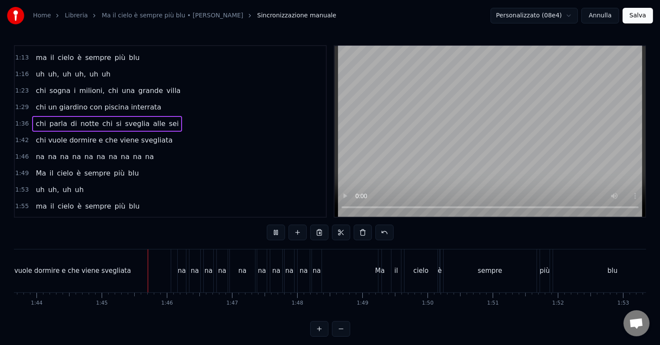
scroll to position [0, 6799]
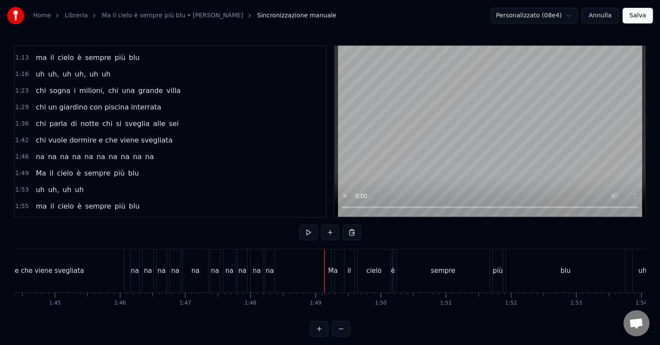
click at [332, 267] on div "Ma" at bounding box center [333, 271] width 10 height 10
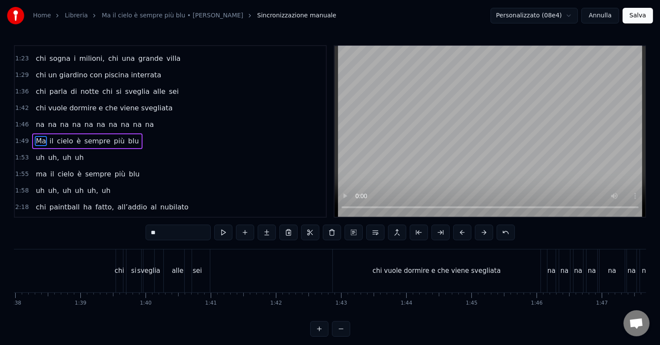
scroll to position [0, 6342]
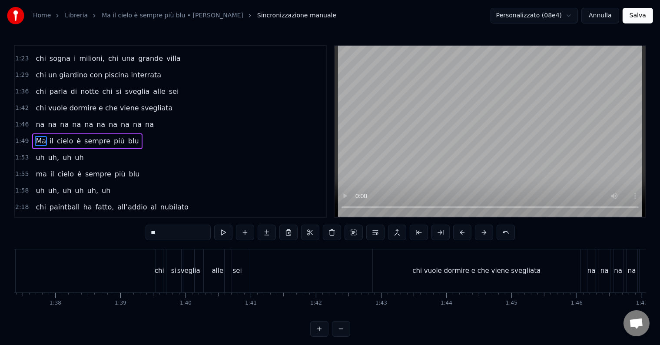
click at [413, 263] on div "chi vuole dormire e che viene svegliata" at bounding box center [477, 270] width 208 height 43
type input "**********"
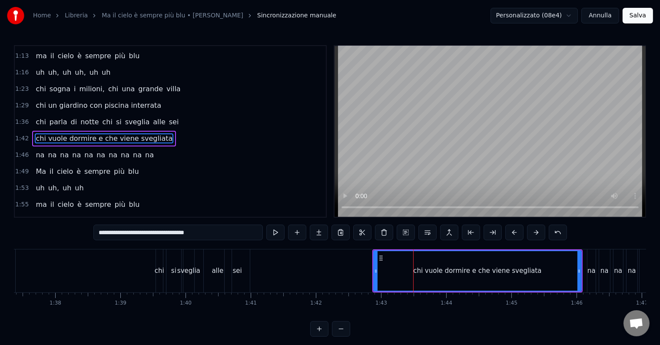
scroll to position [178, 0]
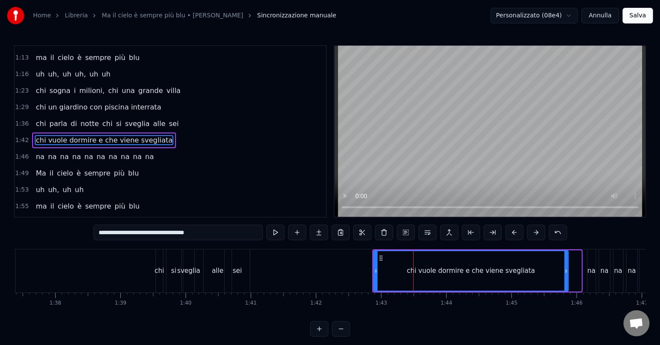
drag, startPoint x: 578, startPoint y: 267, endPoint x: 565, endPoint y: 269, distance: 13.7
click at [565, 269] on div at bounding box center [565, 271] width 3 height 40
click at [642, 14] on button "Salva" at bounding box center [637, 16] width 30 height 16
